Goal: Information Seeking & Learning: Learn about a topic

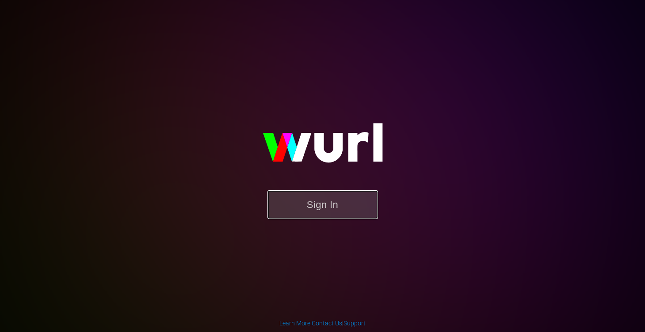
click at [334, 205] on button "Sign In" at bounding box center [322, 204] width 110 height 29
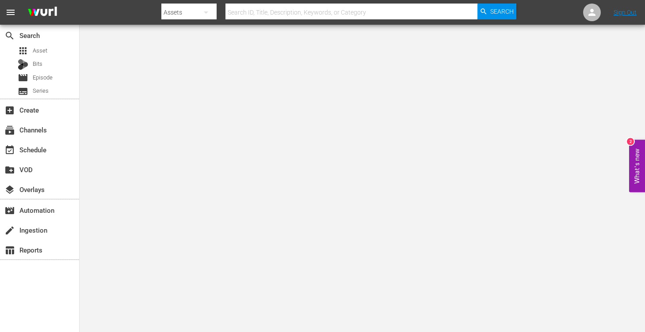
click at [181, 170] on body "menu Search By Assets Search ID, Title, Description, Keywords, or Category Sear…" at bounding box center [322, 166] width 645 height 332
click at [425, 8] on input "text" at bounding box center [351, 12] width 252 height 21
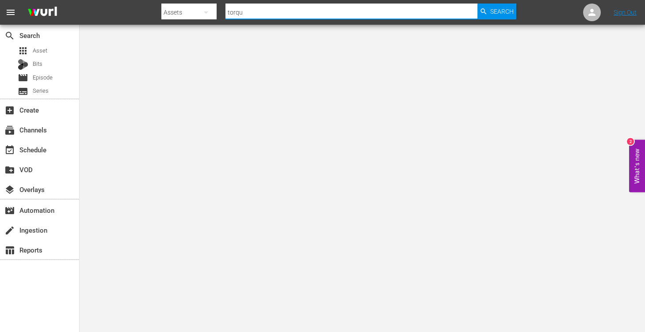
type input "torque"
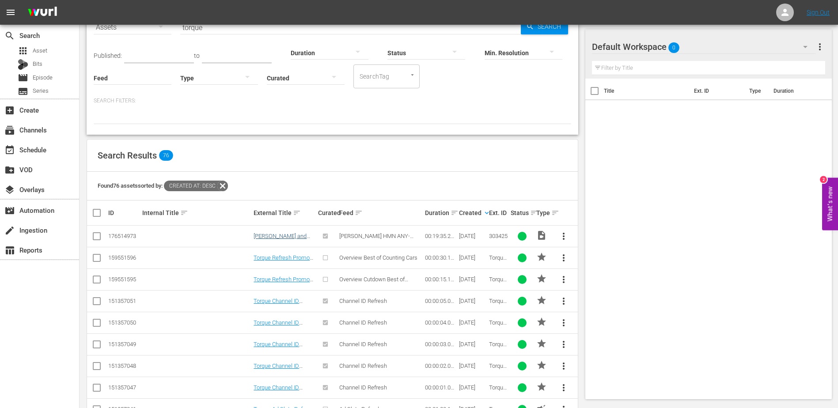
scroll to position [76, 0]
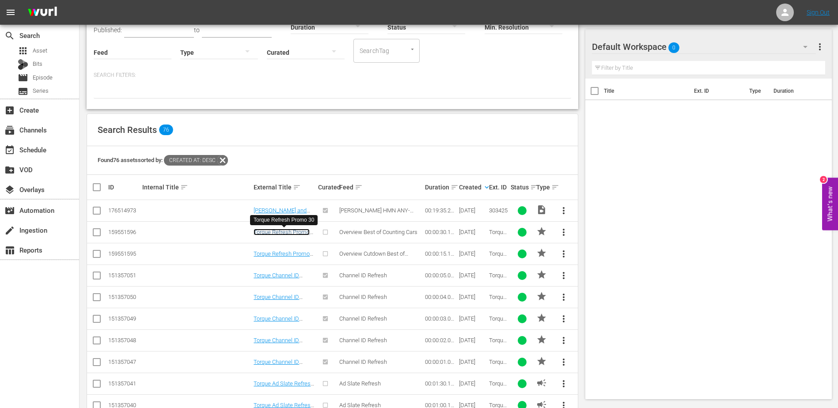
click at [277, 234] on link "Torque Refresh Promo 30" at bounding box center [282, 235] width 56 height 13
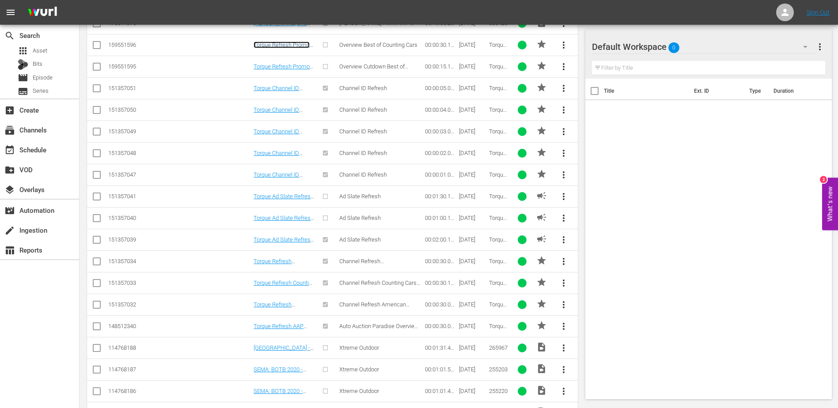
scroll to position [264, 0]
click at [278, 259] on link "Torque Refresh Barrett Jackson Sold Promo 30" at bounding box center [281, 268] width 55 height 20
click at [281, 280] on link "Torque Refresh Counting Cars Loop Promo 30" at bounding box center [284, 285] width 61 height 13
click at [284, 300] on td "Torque Refresh American Restoration Promo 30" at bounding box center [284, 304] width 64 height 22
click at [286, 303] on link "Torque Refresh American Restoration Promo 30" at bounding box center [281, 311] width 54 height 20
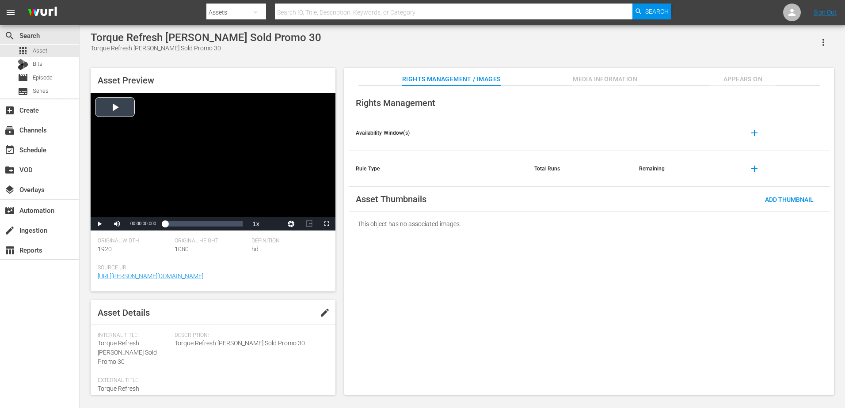
click at [180, 124] on div "Video Player" at bounding box center [213, 155] width 245 height 125
click at [175, 224] on div "00:00:04.094" at bounding box center [175, 224] width 0 height 9
click at [211, 223] on div "Loaded : 100.00% 00:00:17.915 00:00:05.603" at bounding box center [204, 224] width 78 height 9
click at [221, 223] on div "00:00:21.498" at bounding box center [220, 224] width 0 height 9
click at [222, 223] on div "00:00:22.149" at bounding box center [193, 224] width 57 height 9
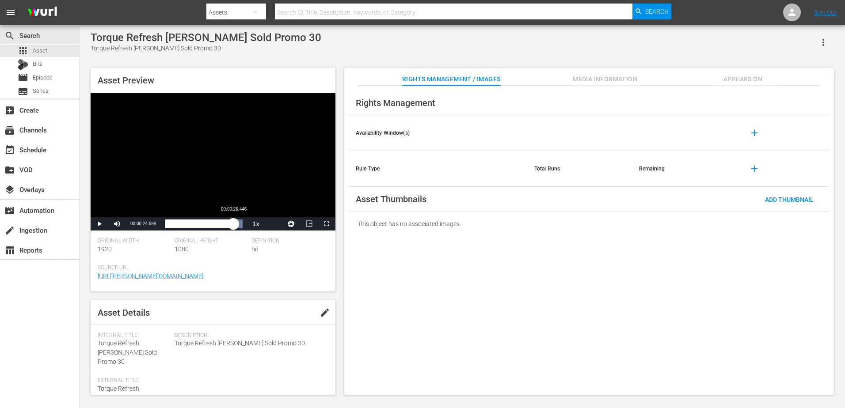
click at [233, 223] on div "00:00:24.738" at bounding box center [199, 224] width 68 height 9
click at [230, 224] on div "00:00:26.823" at bounding box center [197, 224] width 65 height 9
click at [213, 224] on div "Loaded : 100.00% 00:00:17.915 00:00:01.182" at bounding box center [204, 224] width 78 height 9
click at [228, 223] on div "Loaded : 100.00% 00:00:24.058 00:00:19.107" at bounding box center [204, 224] width 78 height 9
click at [266, 174] on div "Video Player" at bounding box center [213, 155] width 245 height 125
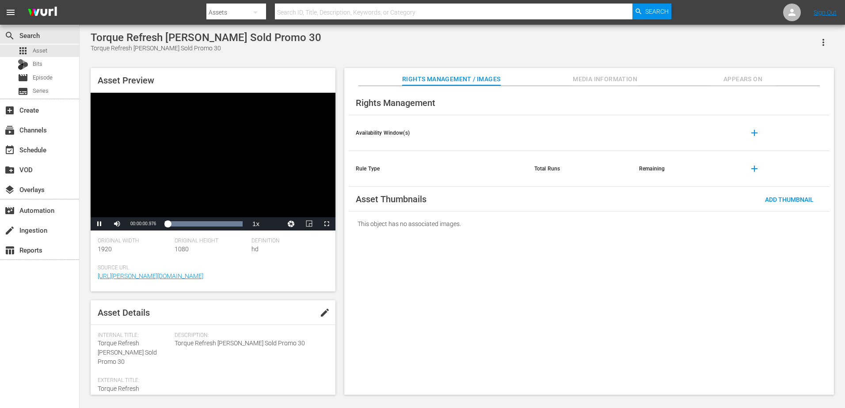
click at [265, 139] on div "Video Player" at bounding box center [213, 155] width 245 height 125
click at [228, 121] on div "Video Player" at bounding box center [213, 155] width 245 height 125
click at [230, 224] on div "Progress Bar" at bounding box center [204, 224] width 78 height 9
click at [235, 171] on div "Video Player" at bounding box center [213, 155] width 245 height 125
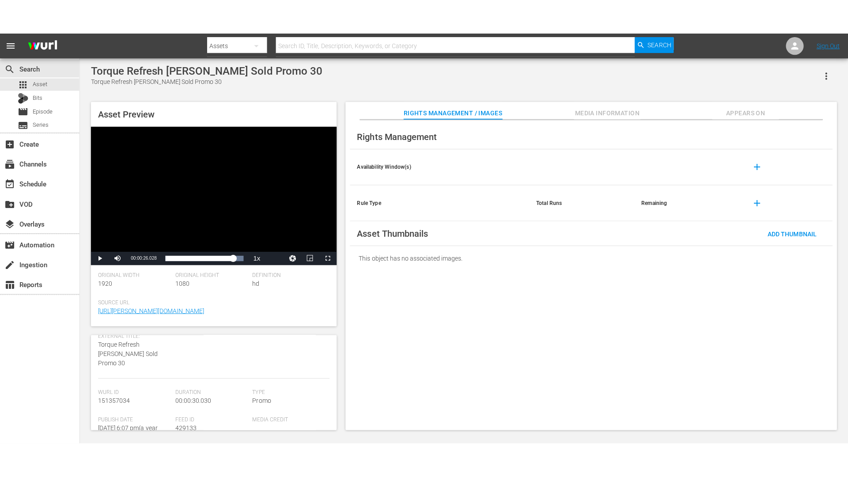
scroll to position [79, 0]
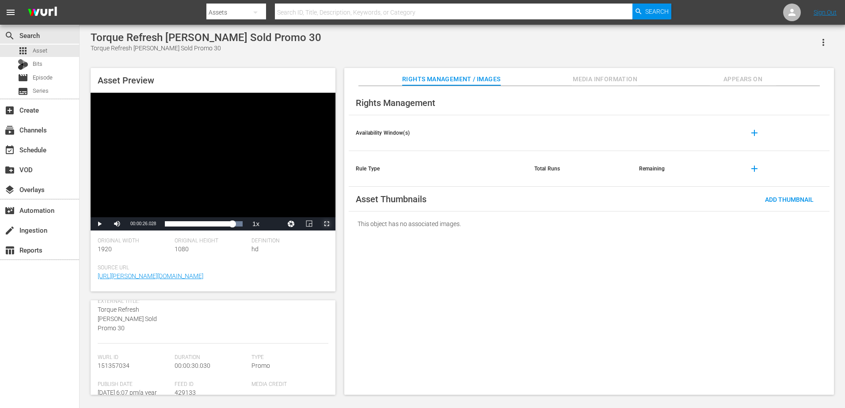
click at [326, 224] on span "Video Player" at bounding box center [326, 224] width 0 height 0
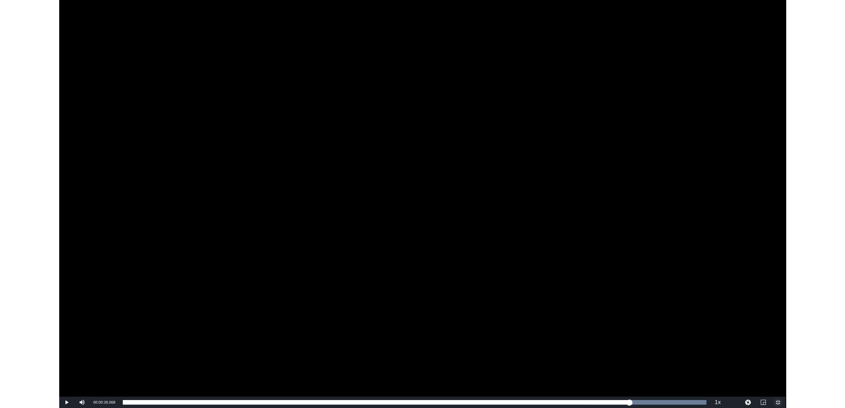
scroll to position [24, 0]
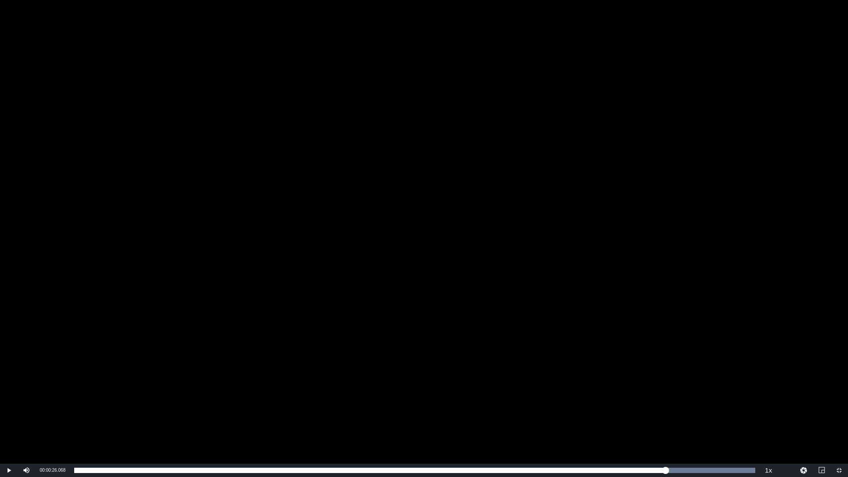
click at [416, 0] on div "Video Player" at bounding box center [424, 232] width 848 height 464
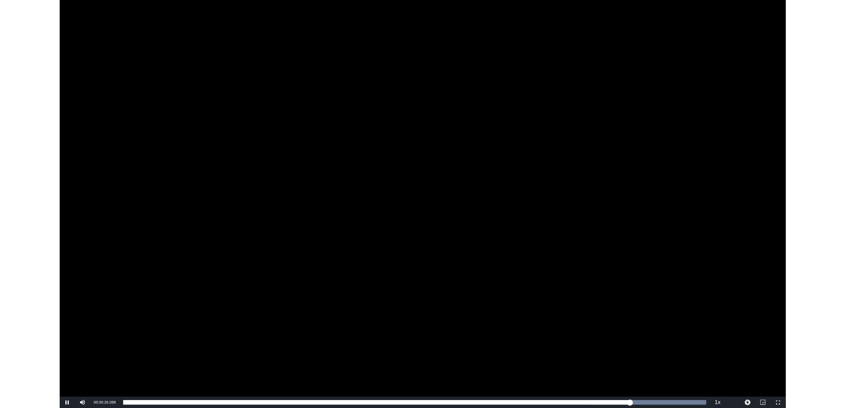
scroll to position [79, 0]
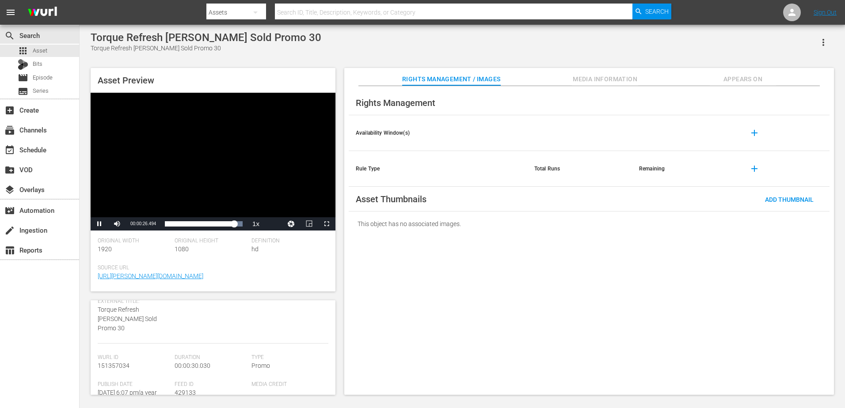
click at [282, 148] on div "Video Player" at bounding box center [213, 155] width 245 height 125
click at [429, 15] on input "text" at bounding box center [453, 12] width 357 height 21
type input "s"
type input "mountain men"
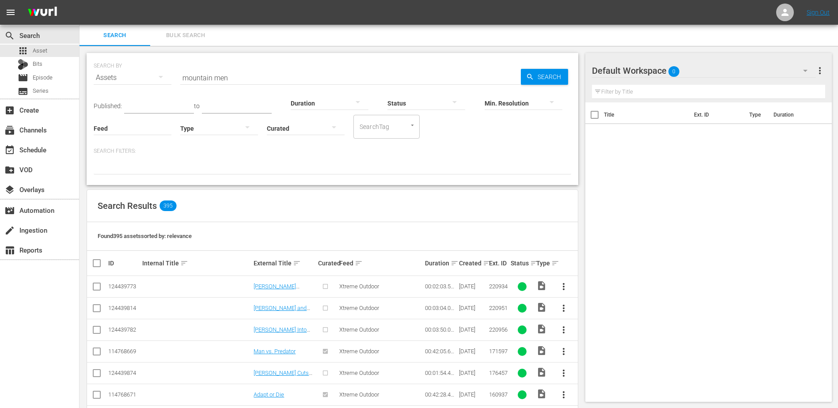
click at [306, 74] on input "mountain men" at bounding box center [350, 77] width 341 height 21
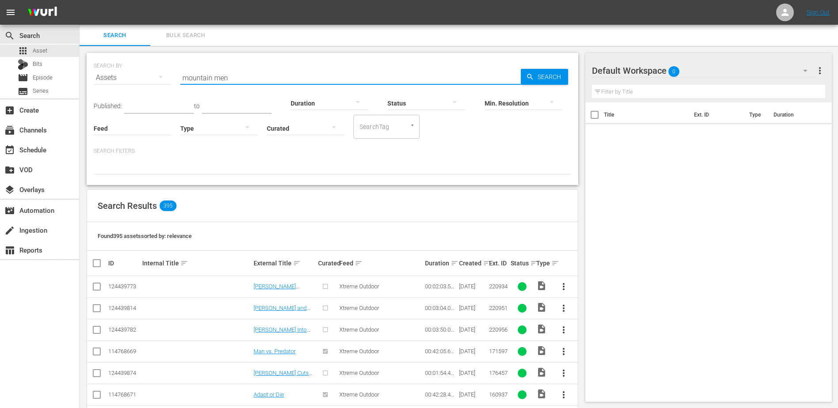
click at [306, 74] on input "mountain men" at bounding box center [350, 77] width 341 height 21
type input "p"
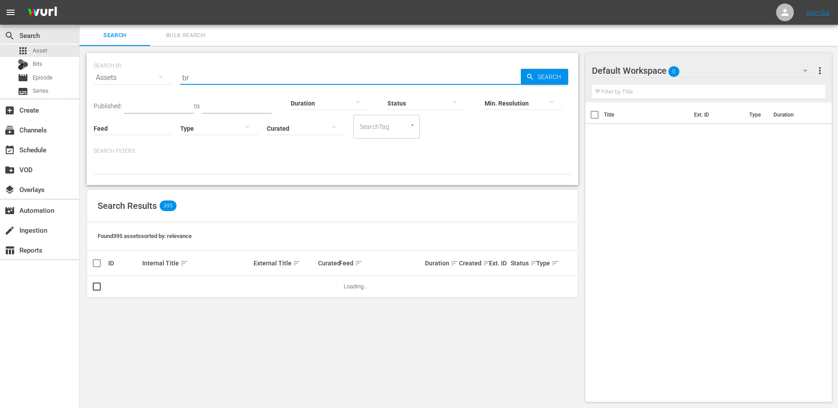
type input "b"
type input "little women LA"
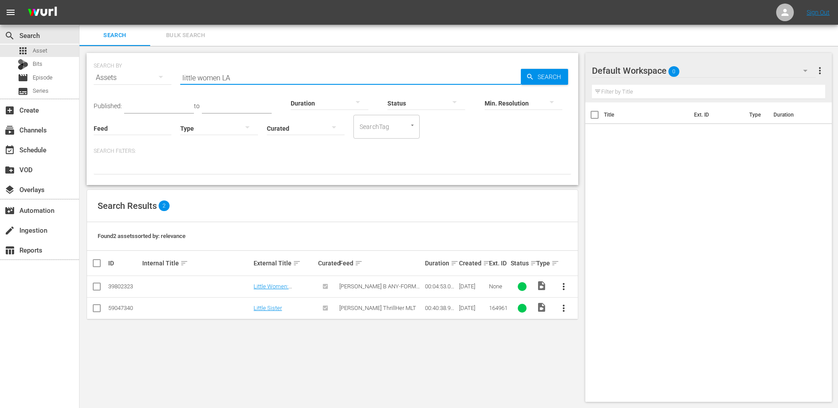
click at [290, 79] on input "little women LA" at bounding box center [350, 77] width 341 height 21
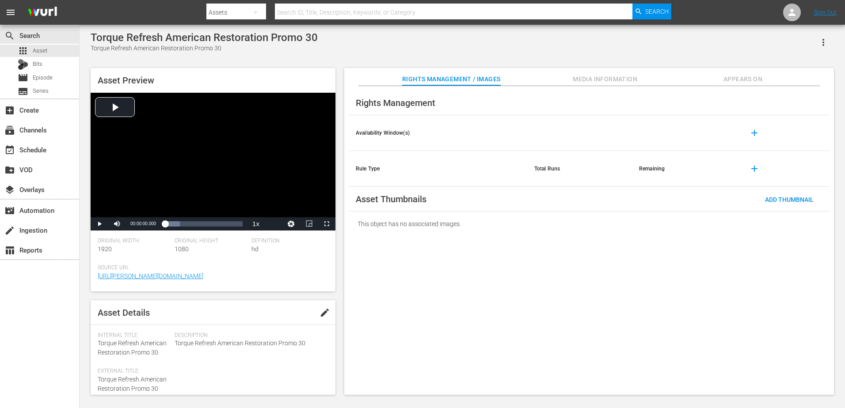
click at [332, 8] on input "text" at bounding box center [453, 12] width 357 height 21
type input "mysteries xplored"
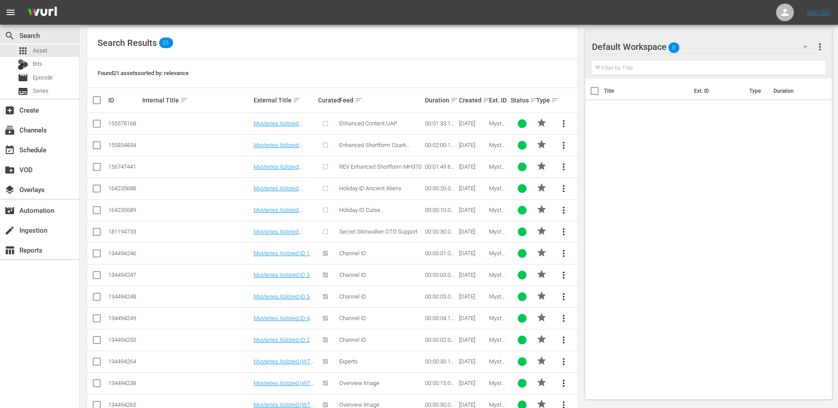
scroll to position [248, 0]
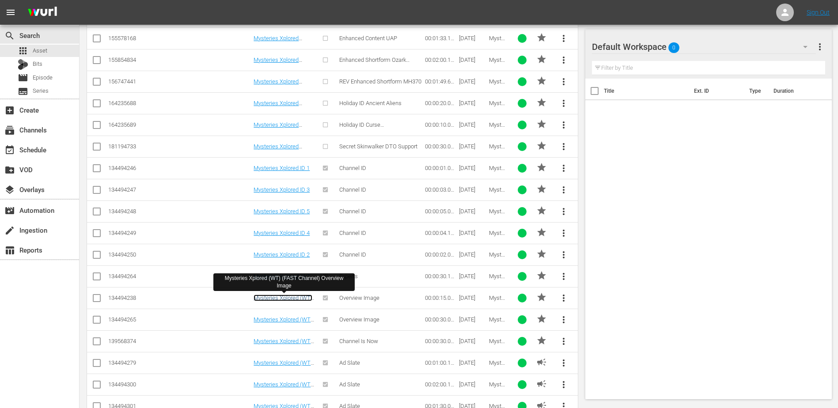
click at [282, 296] on link "Mysteries Xplored (WT) (FAST Channel) Overview Image" at bounding box center [283, 305] width 59 height 20
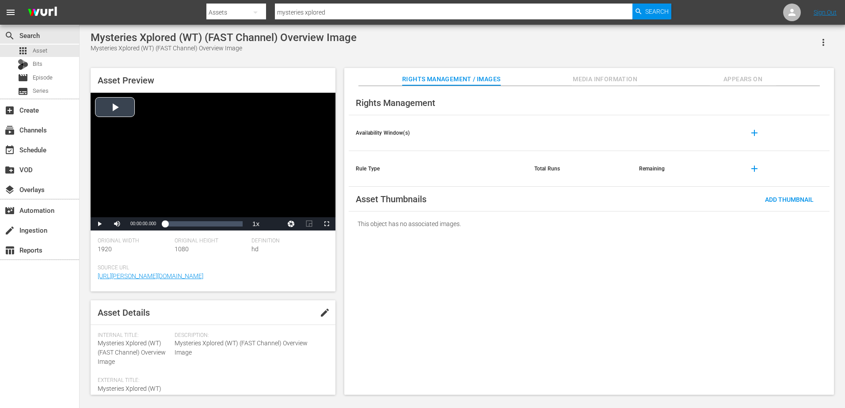
click at [208, 137] on div "Video Player" at bounding box center [213, 155] width 245 height 125
click at [236, 223] on div "Loaded : 100.00% 00:00:13.820 00:00:00.059" at bounding box center [204, 224] width 78 height 9
click at [235, 223] on div "00:00:14.256" at bounding box center [202, 224] width 74 height 9
click at [230, 224] on div "00:00:13.615" at bounding box center [200, 224] width 70 height 9
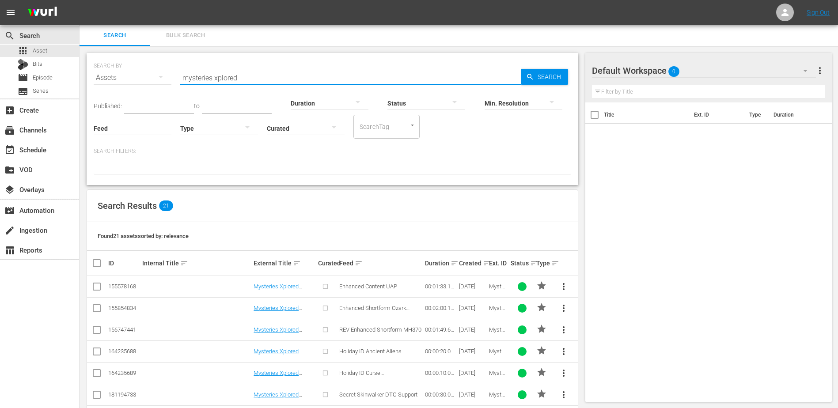
click at [348, 74] on input "mysteries xplored" at bounding box center [350, 77] width 341 height 21
type input "witness to justice"
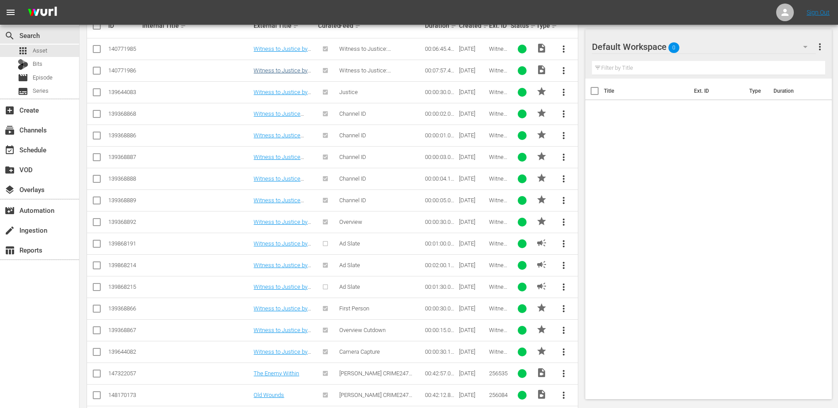
scroll to position [238, 0]
click at [284, 221] on link "Witness to Justice by A&E (WT) Overview 30" at bounding box center [282, 224] width 56 height 13
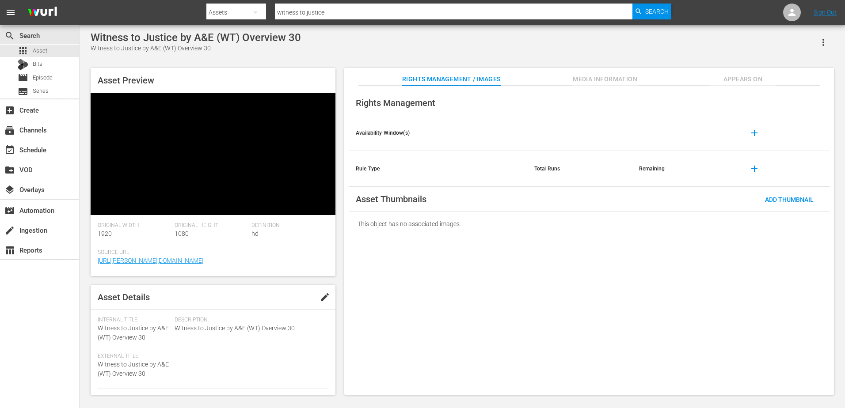
click at [212, 114] on video at bounding box center [213, 154] width 245 height 122
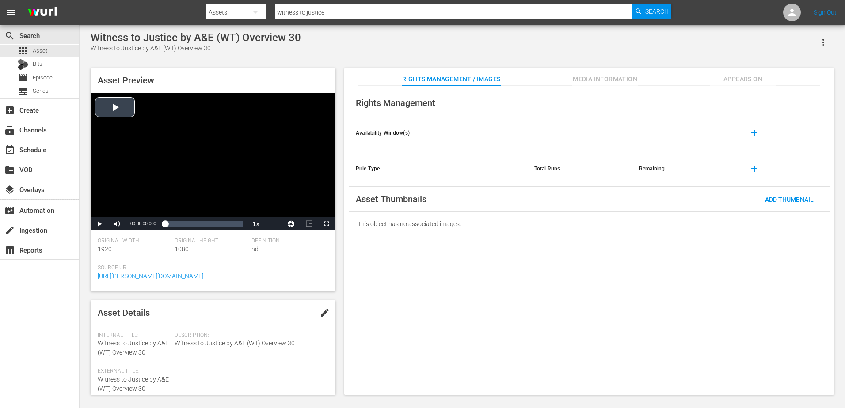
click at [224, 125] on div "Video Player" at bounding box center [213, 155] width 245 height 125
click at [235, 225] on div "Loaded : 39.64% 00:00:27.129 00:00:00.000" at bounding box center [204, 224] width 78 height 9
click at [235, 186] on div "Video Player" at bounding box center [213, 155] width 245 height 125
